Goal: Task Accomplishment & Management: Manage account settings

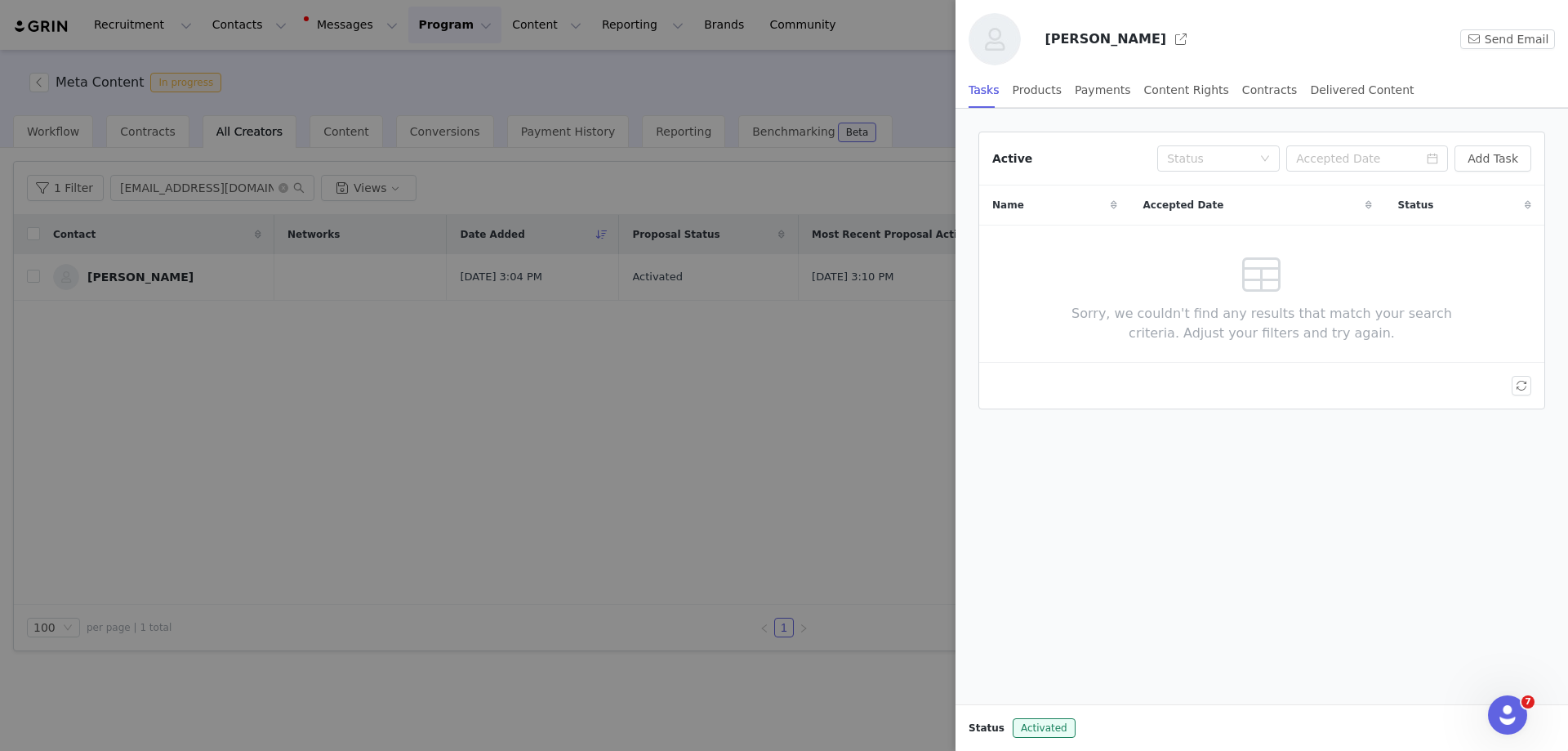
click at [236, 189] on div at bounding box center [784, 376] width 1568 height 751
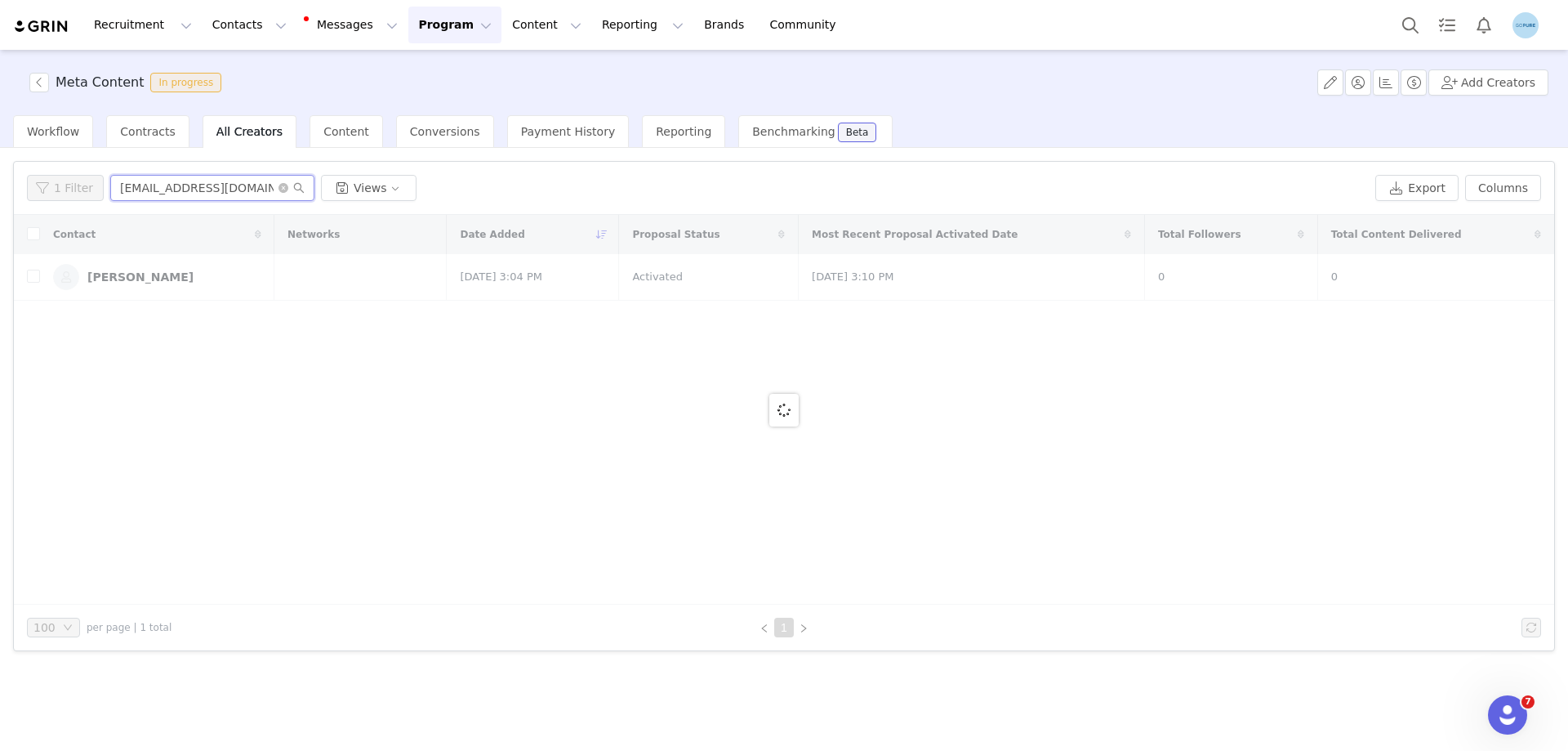
click at [235, 189] on input "[EMAIL_ADDRESS][DOMAIN_NAME]" at bounding box center [212, 188] width 204 height 26
paste input "[PERSON_NAME]"
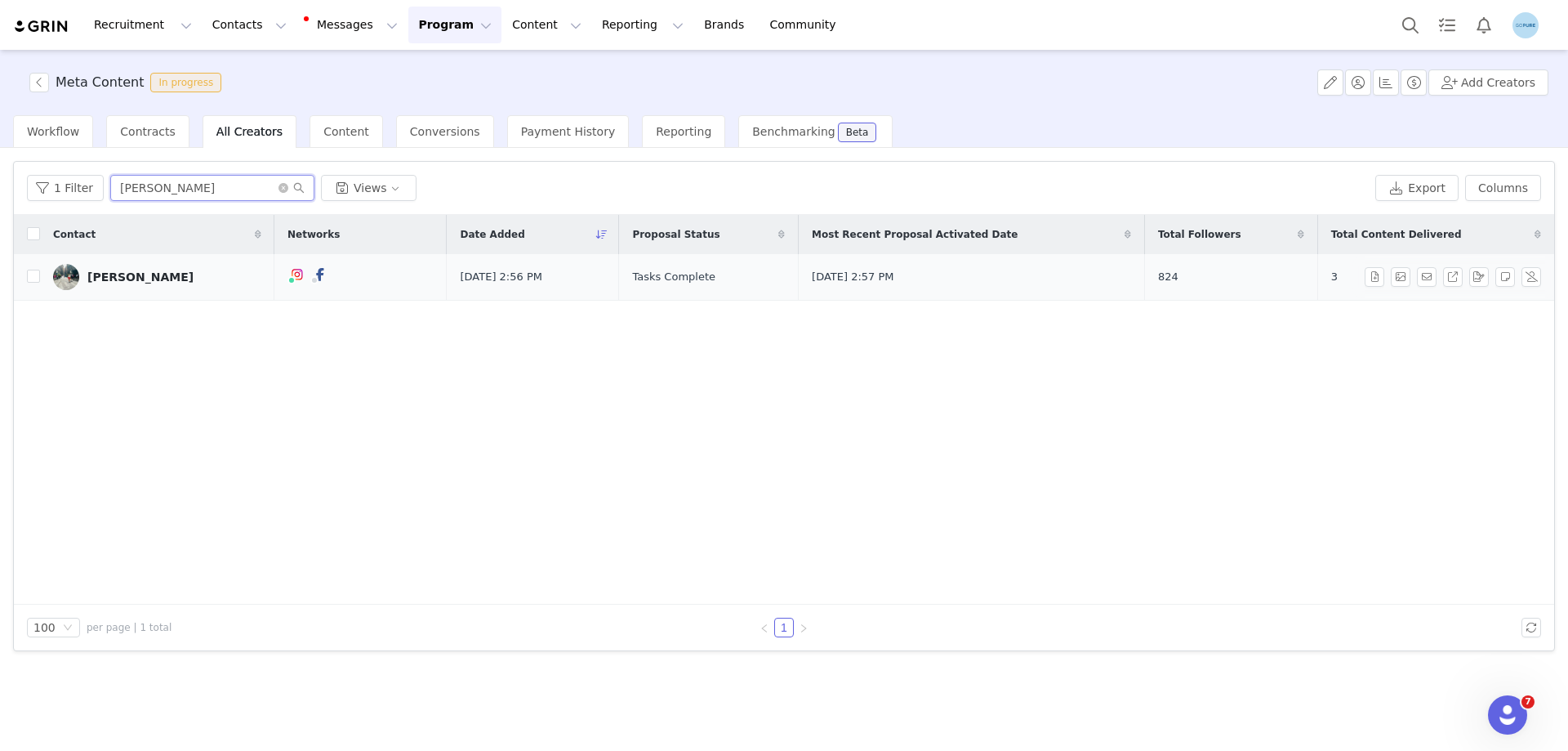
type input "[PERSON_NAME]"
click at [128, 273] on div "[PERSON_NAME]" at bounding box center [140, 277] width 106 height 14
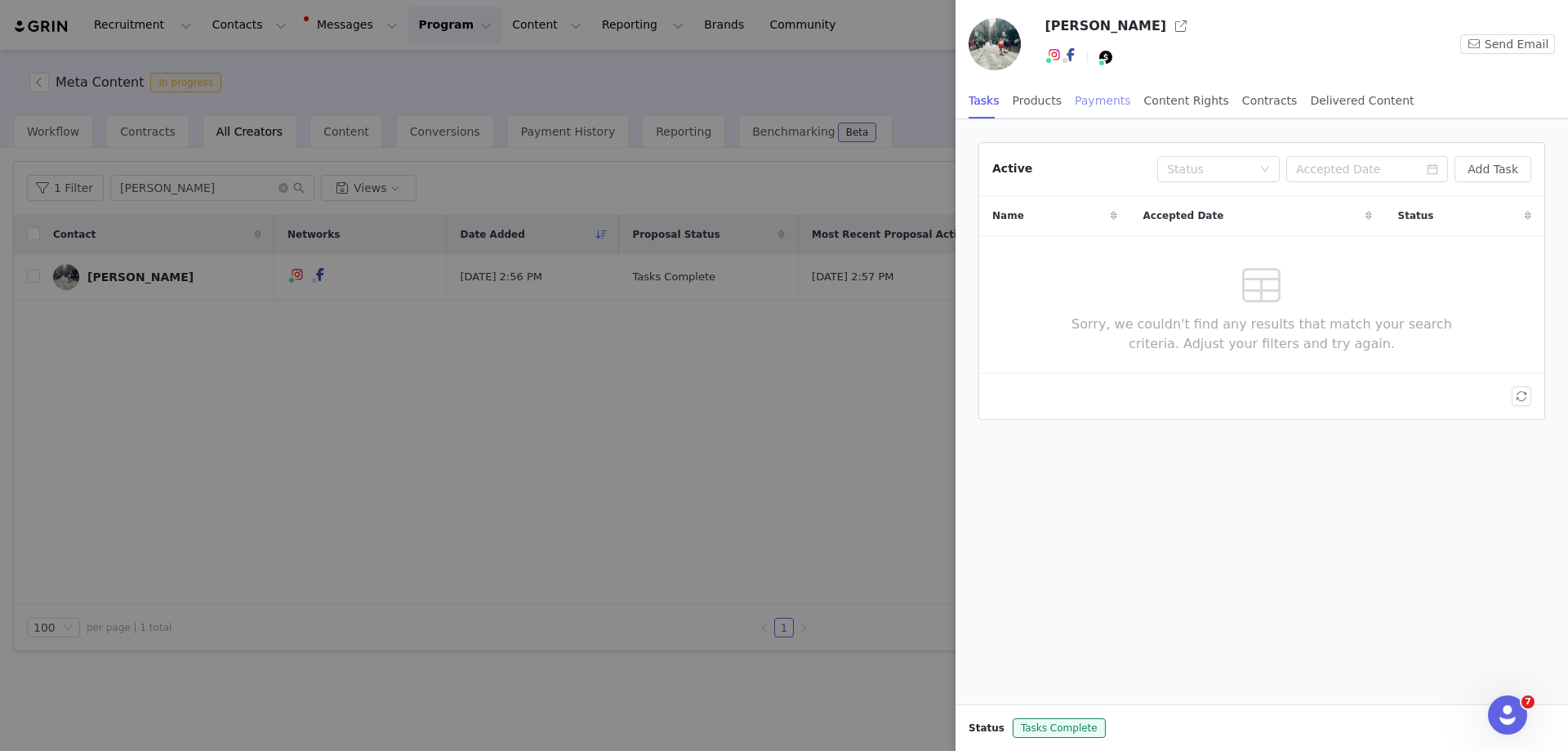
click at [1076, 96] on div "Payments" at bounding box center [1103, 101] width 56 height 37
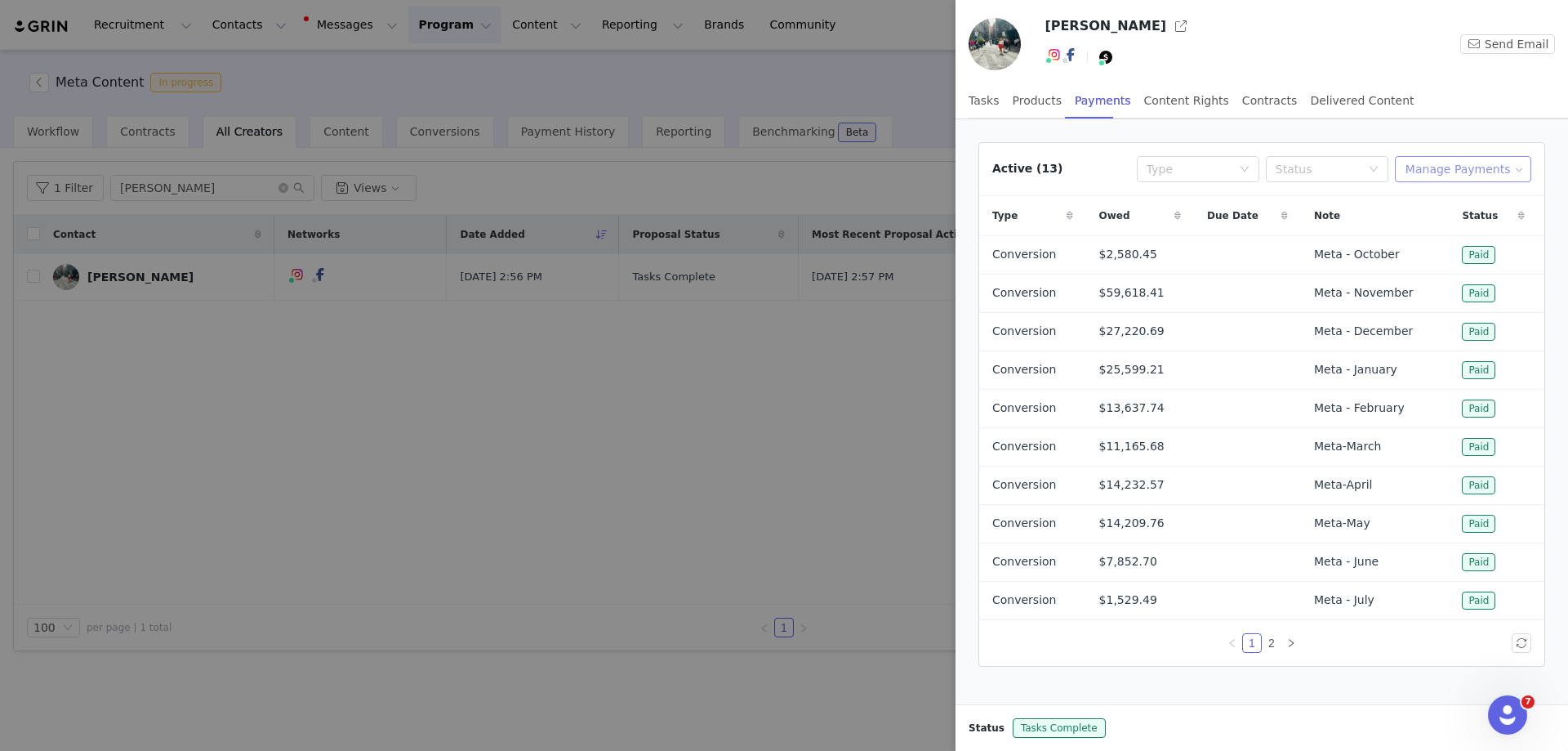
click at [1451, 165] on button "Manage Payments" at bounding box center [1463, 168] width 136 height 26
click at [1452, 234] on span "Add Payable" at bounding box center [1459, 227] width 71 height 18
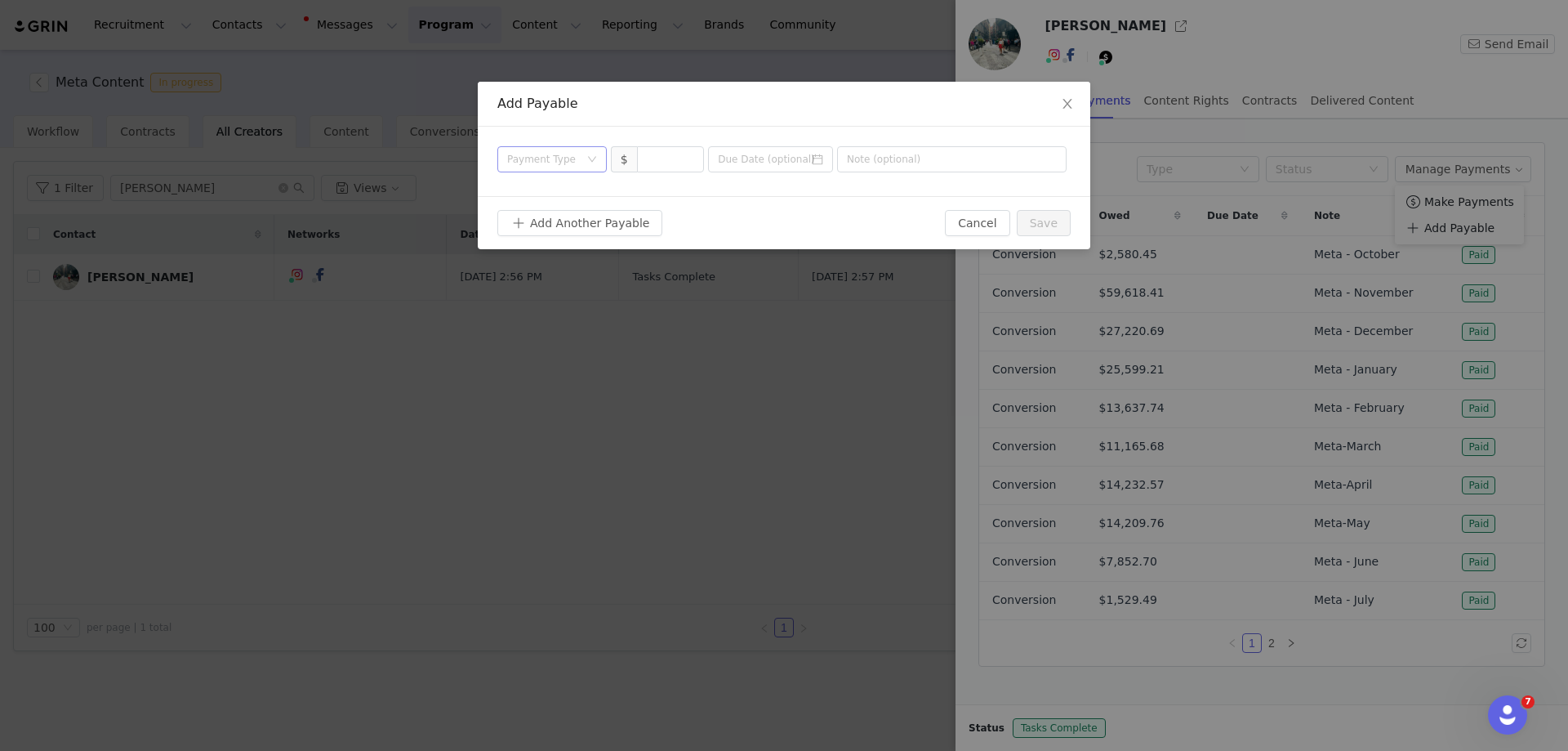
click at [567, 161] on div "Payment Type" at bounding box center [543, 159] width 72 height 16
click at [540, 242] on li "Deliverable" at bounding box center [551, 244] width 109 height 26
click at [668, 149] on input at bounding box center [670, 159] width 66 height 24
paste input "1,000"
type input "1,000"
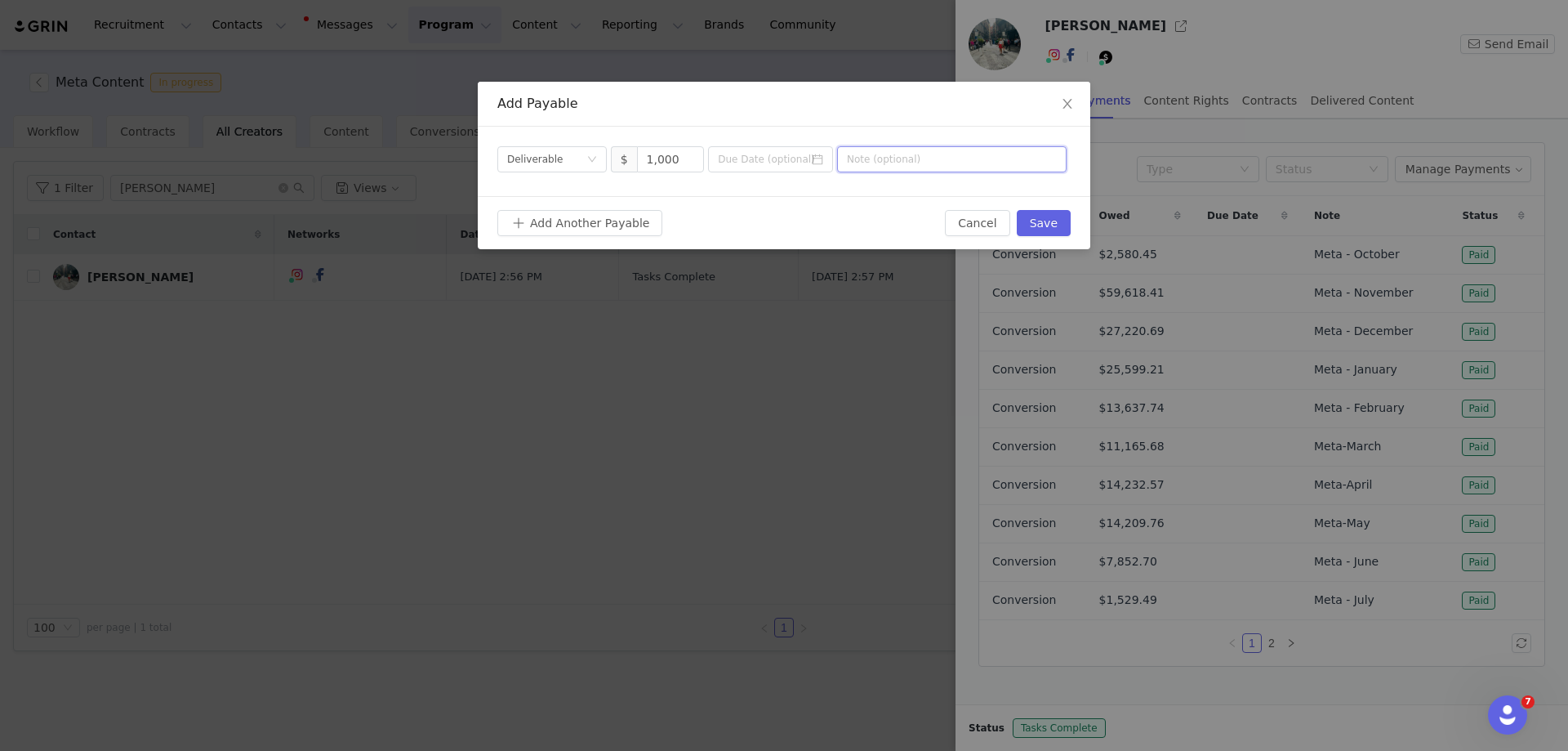
click at [903, 155] on input "text" at bounding box center [951, 159] width 229 height 26
drag, startPoint x: 896, startPoint y: 155, endPoint x: 818, endPoint y: 143, distance: 78.9
click at [818, 143] on div "Payment Type Deliverable $ 1,000 September [MEDICAL_DATA]" at bounding box center [784, 162] width 612 height 70
click at [914, 164] on input "September [MEDICAL_DATA]" at bounding box center [951, 159] width 229 height 26
drag, startPoint x: 894, startPoint y: 161, endPoint x: 824, endPoint y: 162, distance: 70.0
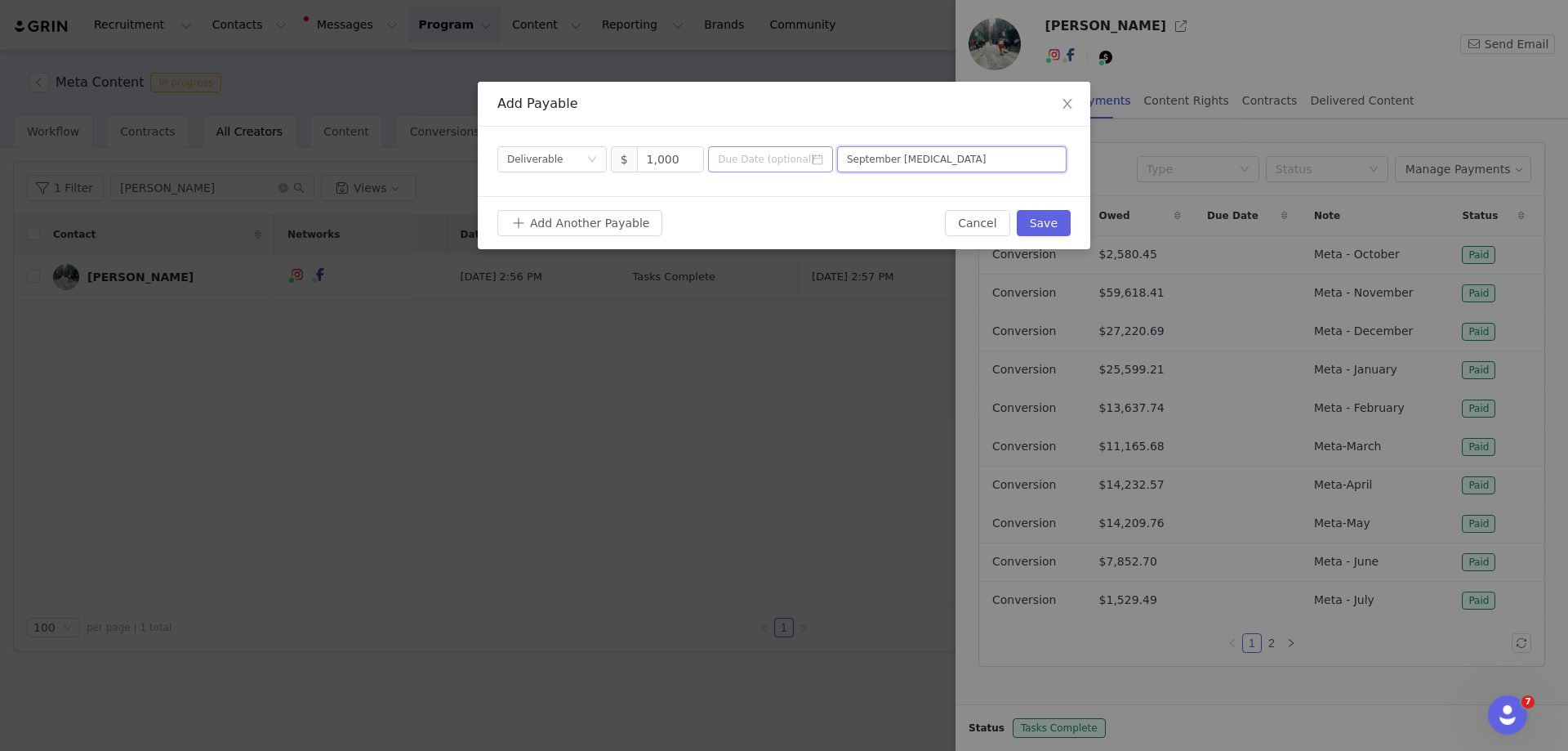
click at [824, 162] on div "Payment Type Deliverable $ 1,000 September [MEDICAL_DATA]" at bounding box center [782, 159] width 569 height 26
type input "Meta [MEDICAL_DATA]"
click at [1050, 218] on button "Save" at bounding box center [1044, 223] width 54 height 26
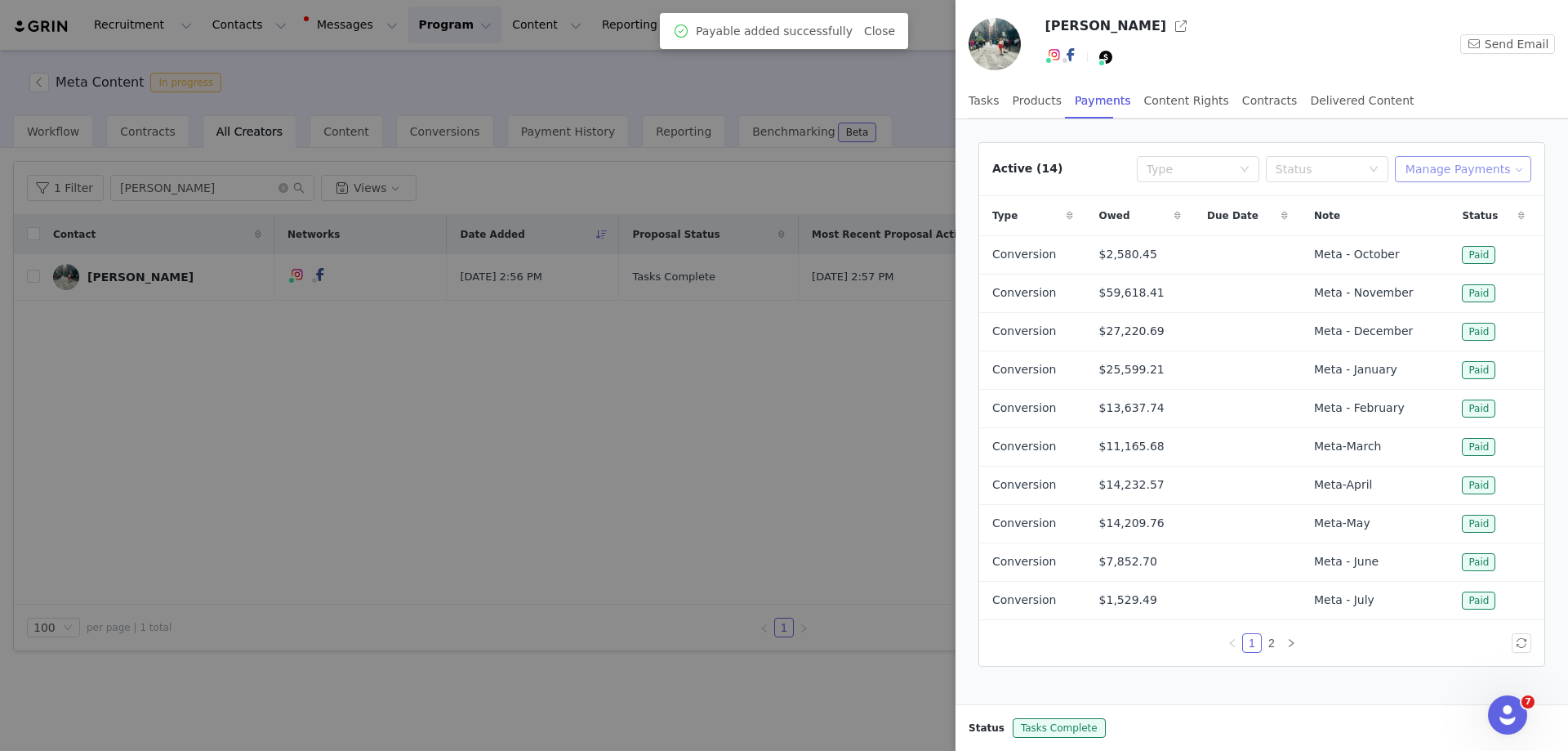
click at [1467, 171] on button "Manage Payments" at bounding box center [1463, 168] width 136 height 26
click at [1461, 199] on span "Make Payments" at bounding box center [1468, 201] width 90 height 18
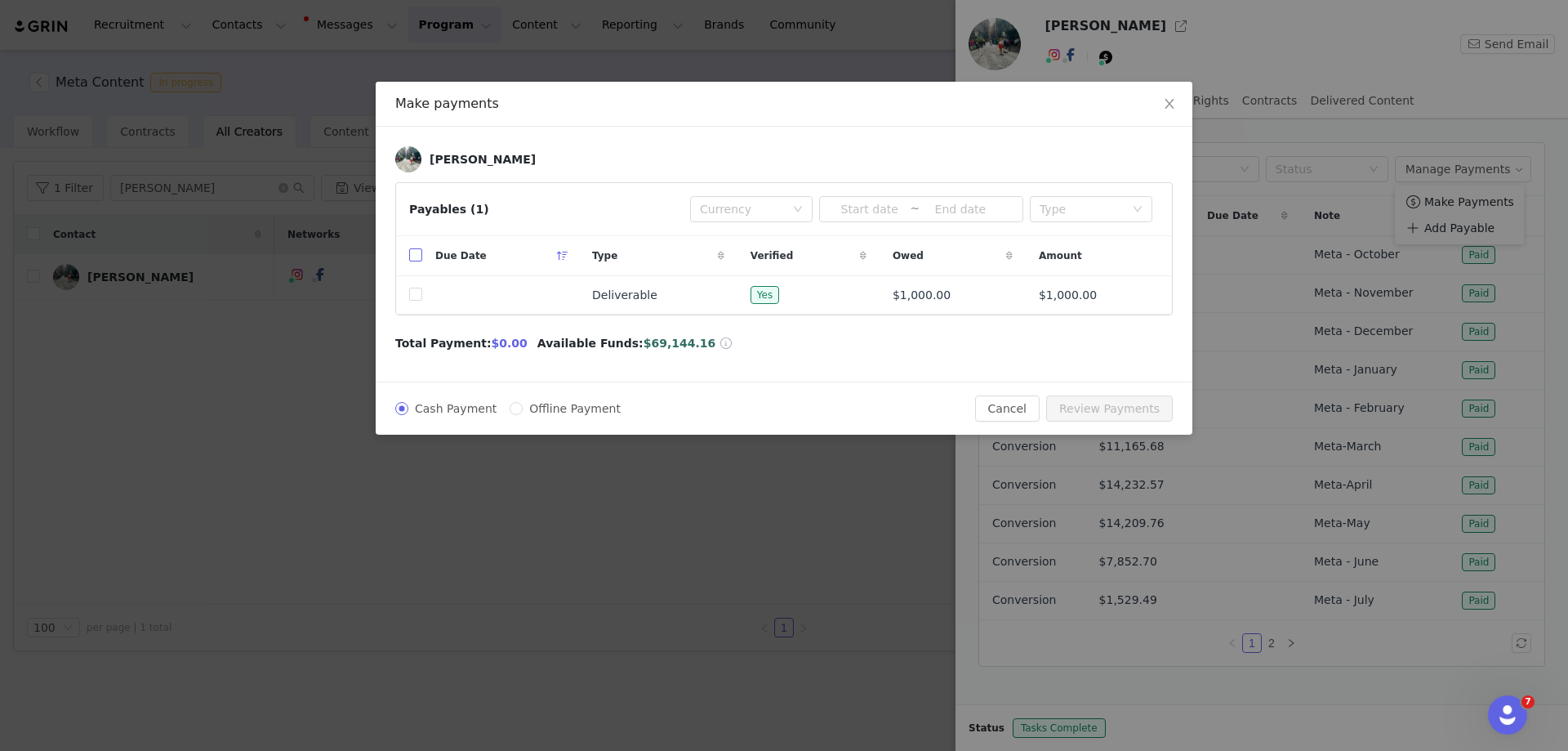
click at [417, 254] on input "checkbox" at bounding box center [416, 255] width 14 height 14
checkbox input "true"
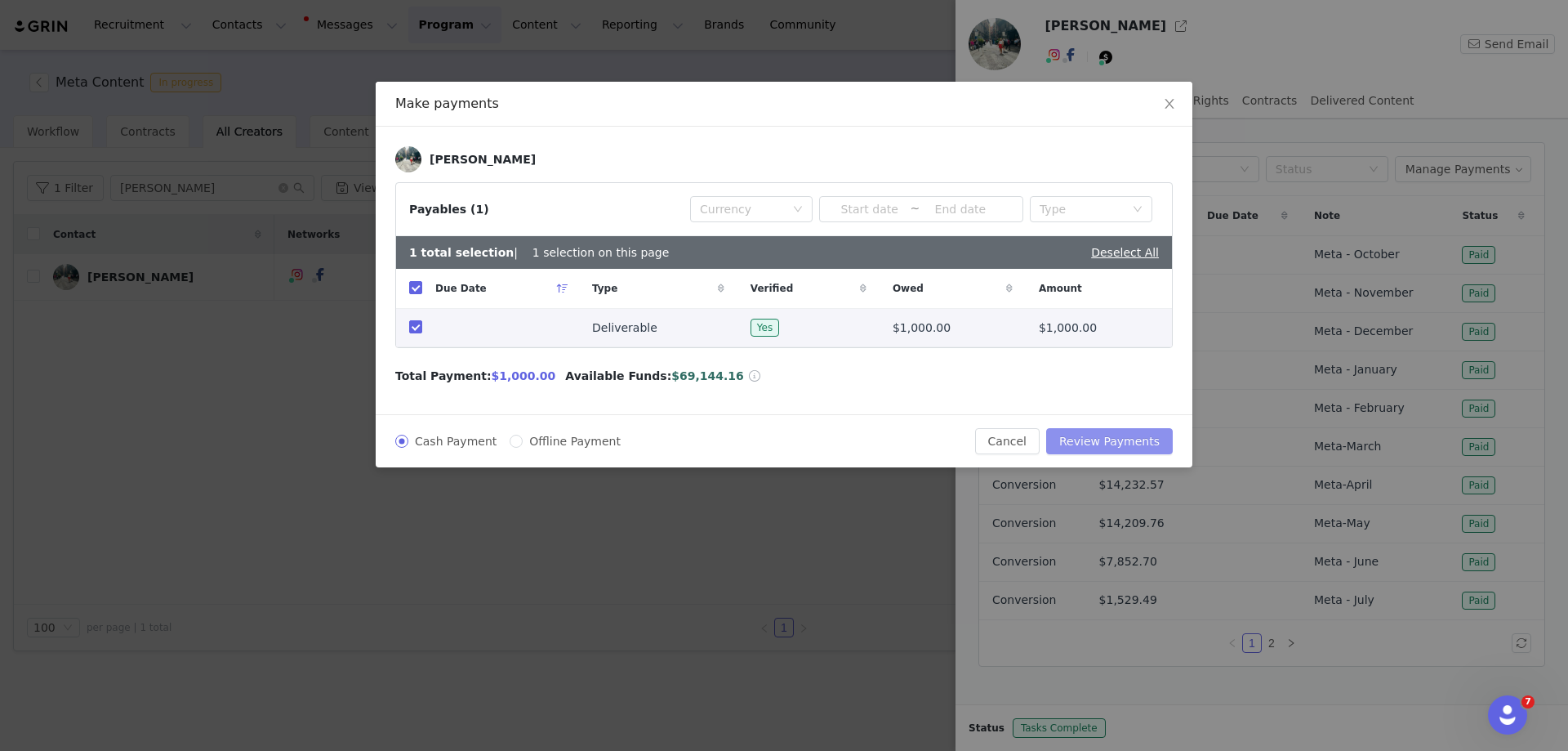
click at [1118, 443] on button "Review Payments" at bounding box center [1109, 440] width 127 height 26
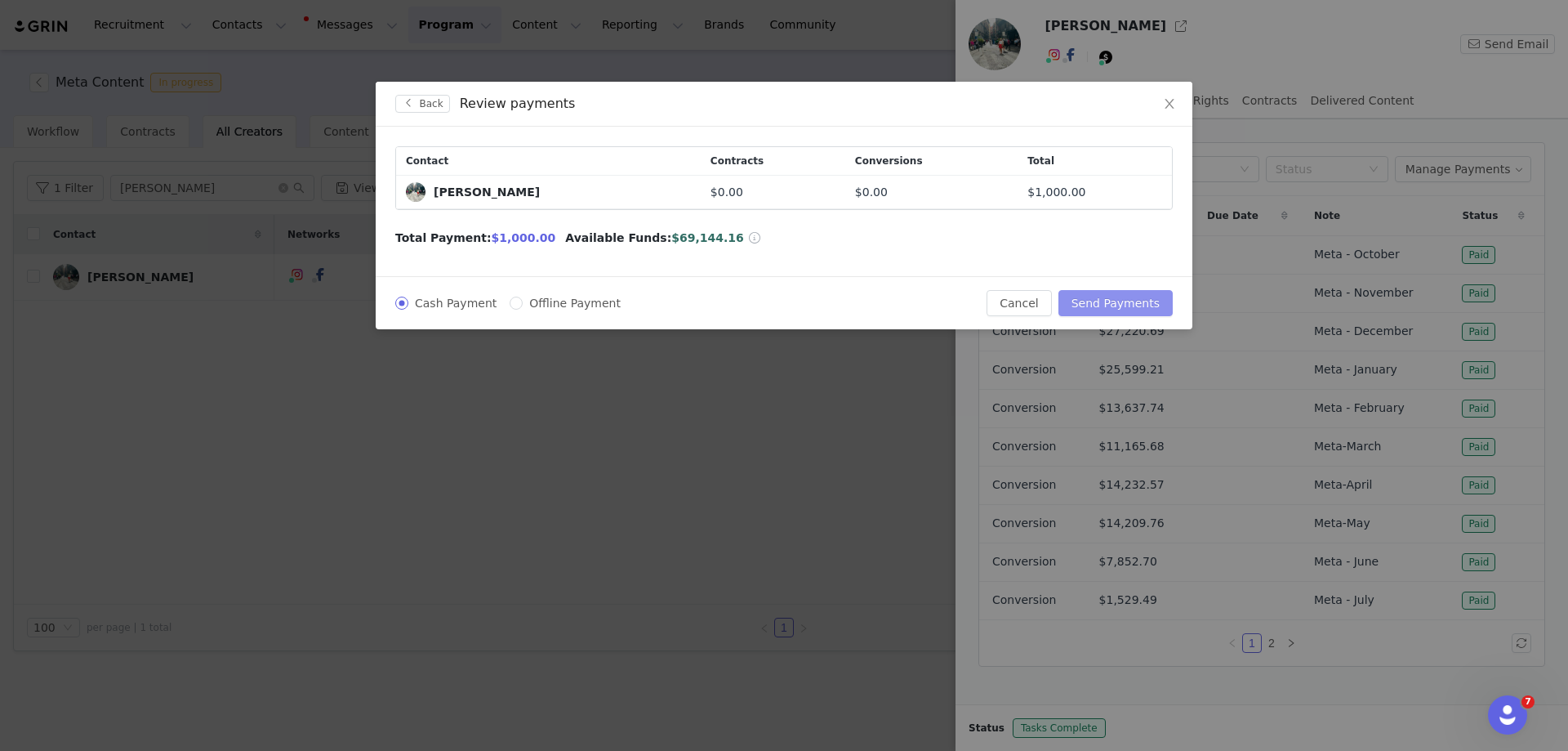
click at [1113, 298] on button "Send Payments" at bounding box center [1115, 303] width 114 height 26
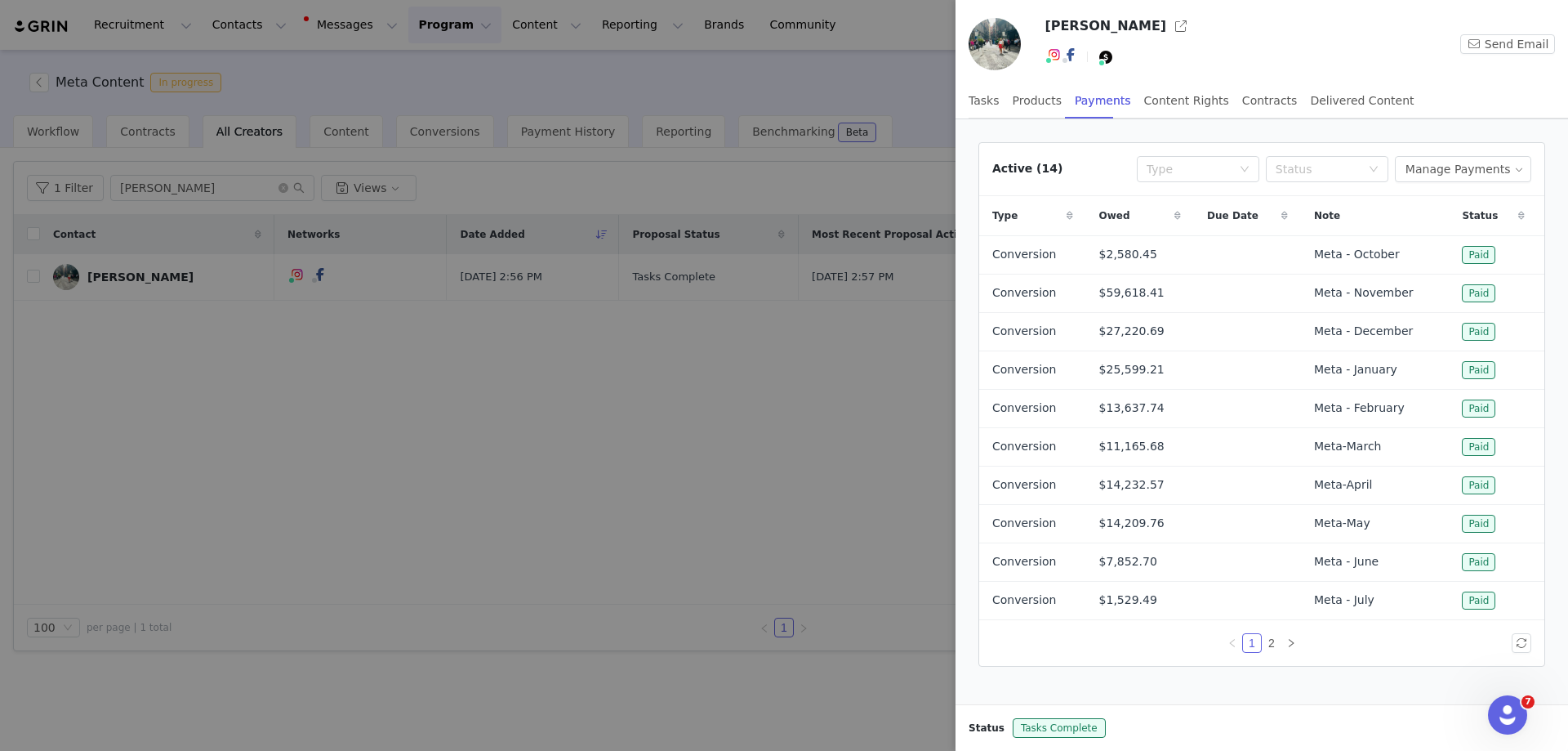
click at [764, 437] on div at bounding box center [784, 376] width 1568 height 751
